Goal: Information Seeking & Learning: Find specific fact

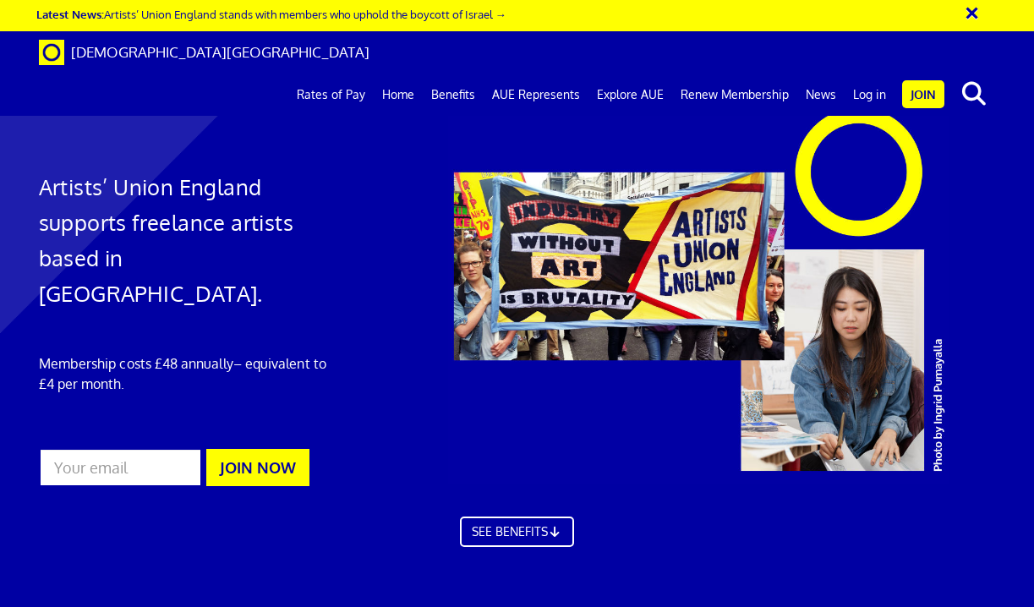
scroll to position [0, 2]
click at [315, 74] on link "Rates of Pay" at bounding box center [330, 95] width 85 height 42
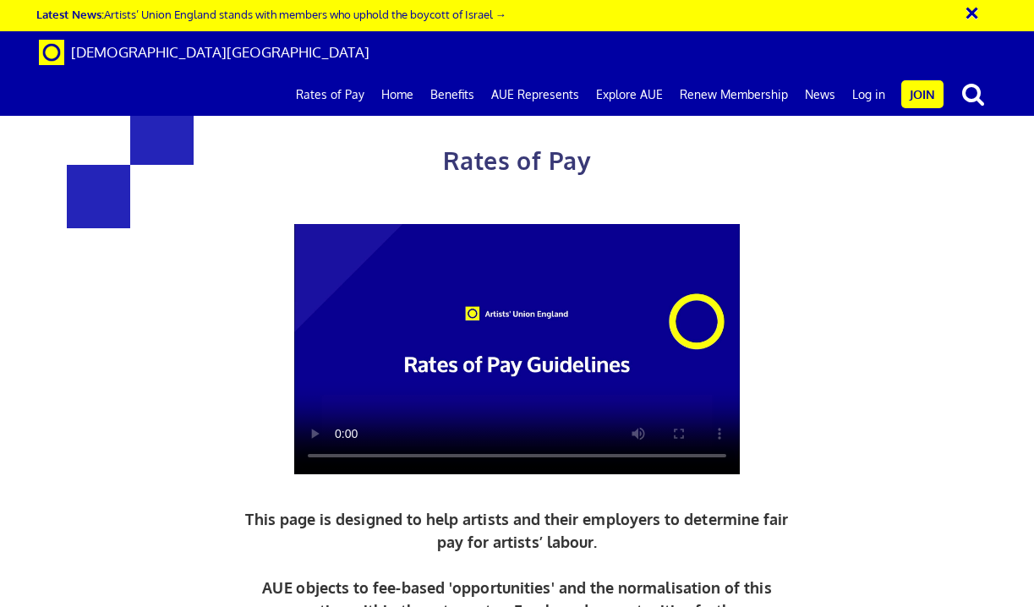
scroll to position [780, 0]
drag, startPoint x: 244, startPoint y: 400, endPoint x: 338, endPoint y: 402, distance: 93.8
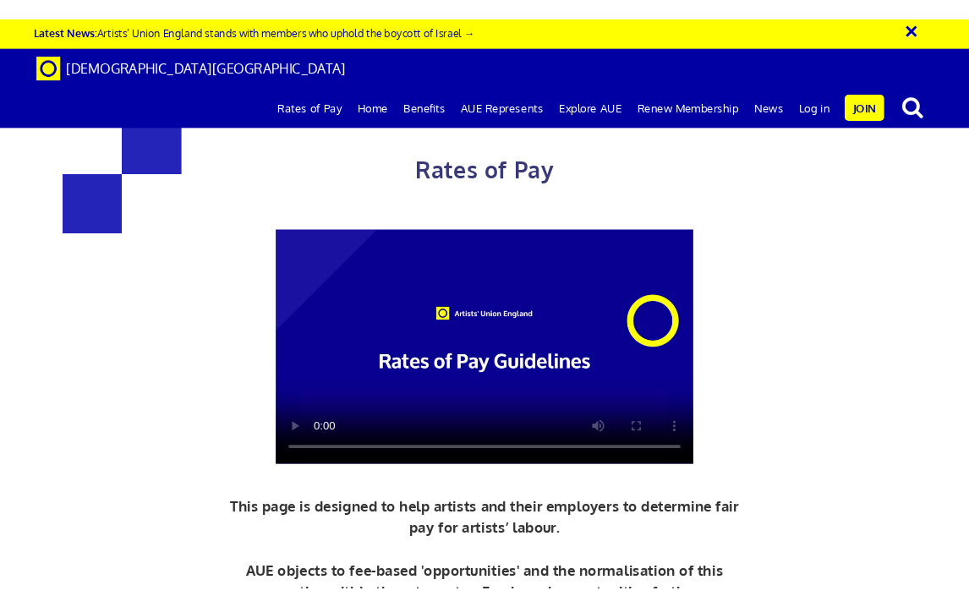
scroll to position [852, 0]
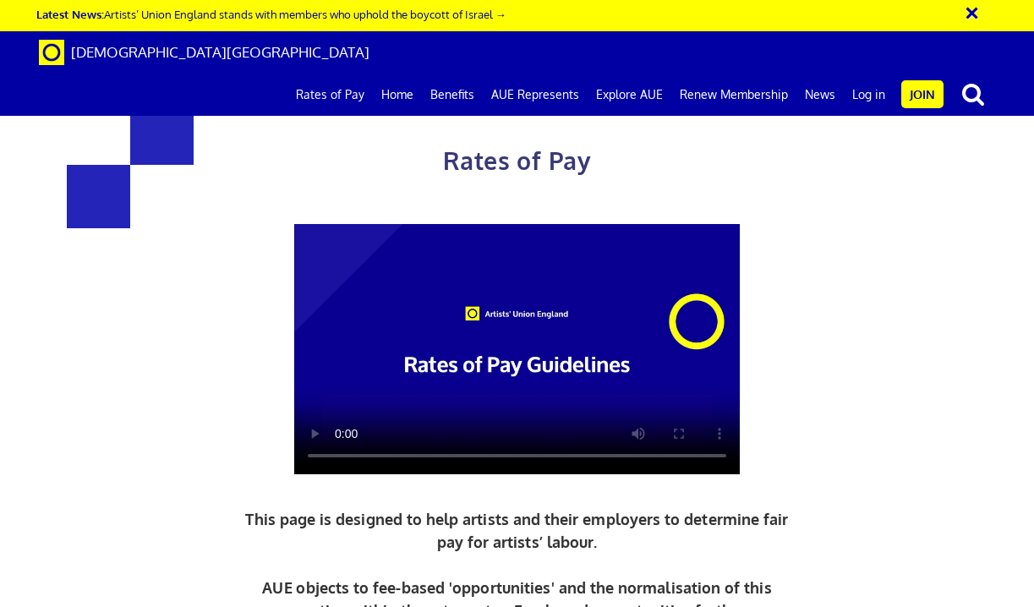
drag, startPoint x: 586, startPoint y: 224, endPoint x: 669, endPoint y: 222, distance: 82.9
copy h3 "387.21"
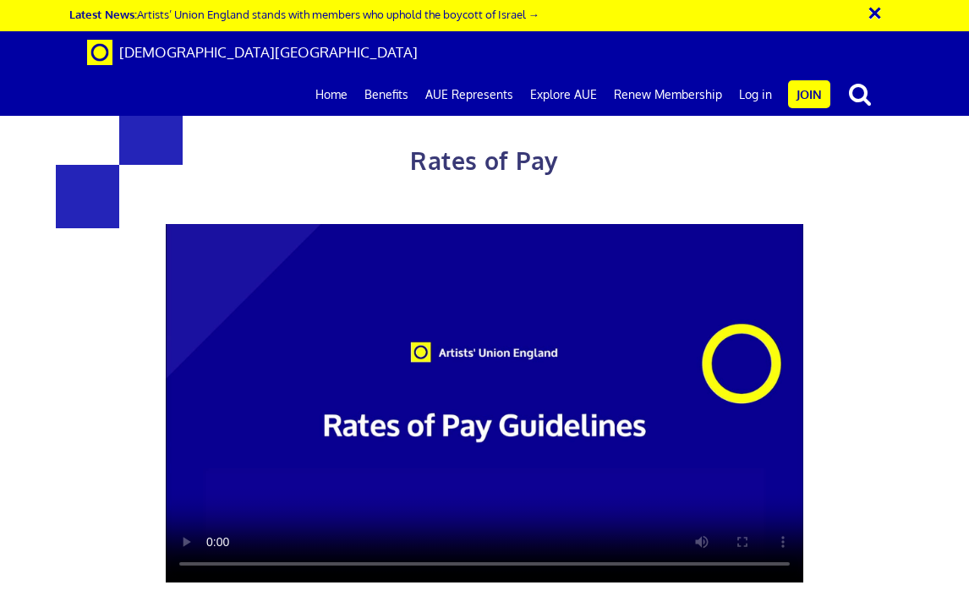
scroll to position [805, 0]
drag, startPoint x: 171, startPoint y: 383, endPoint x: 348, endPoint y: 389, distance: 177.6
copy h3 "352.01 a day"
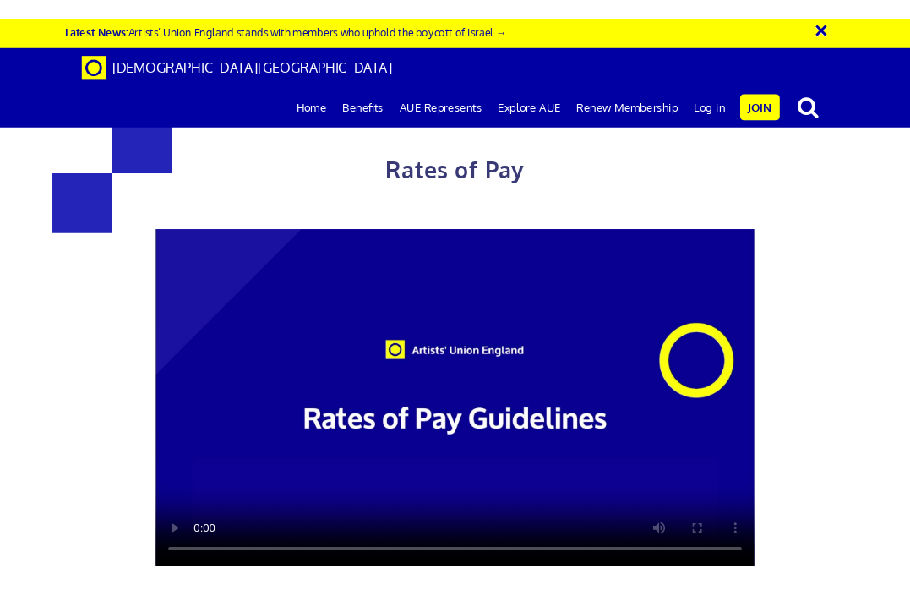
scroll to position [779, 0]
